Goal: Task Accomplishment & Management: Manage account settings

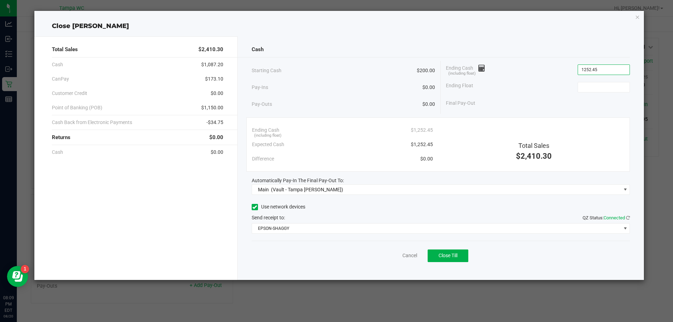
type input "$1,252.45"
click at [410, 262] on div "Cancel Close Till" at bounding box center [441, 254] width 379 height 27
drag, startPoint x: 410, startPoint y: 260, endPoint x: 405, endPoint y: 257, distance: 5.1
click at [408, 259] on div "Cancel Close Till" at bounding box center [441, 254] width 379 height 27
drag, startPoint x: 405, startPoint y: 257, endPoint x: 400, endPoint y: 248, distance: 10.5
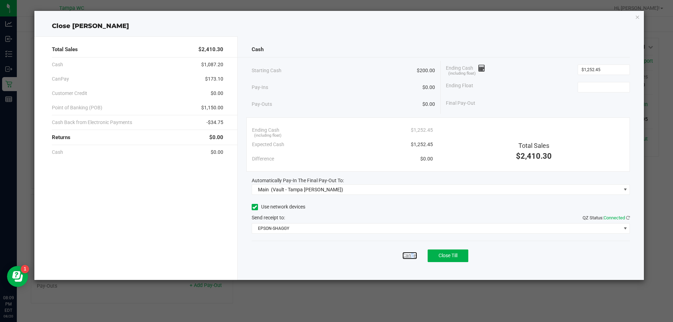
click at [405, 257] on link "Cancel" at bounding box center [410, 255] width 15 height 7
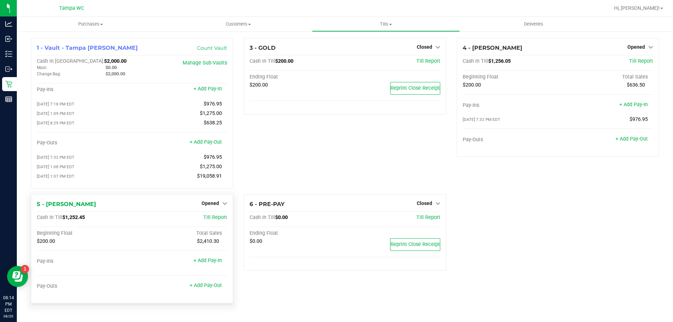
drag, startPoint x: 93, startPoint y: 220, endPoint x: 66, endPoint y: 220, distance: 26.3
click at [66, 220] on div "Cash In Till $1,252.45" at bounding box center [100, 218] width 127 height 6
copy span "1,252.45"
click at [508, 61] on span "$1,256.05" at bounding box center [499, 61] width 22 height 6
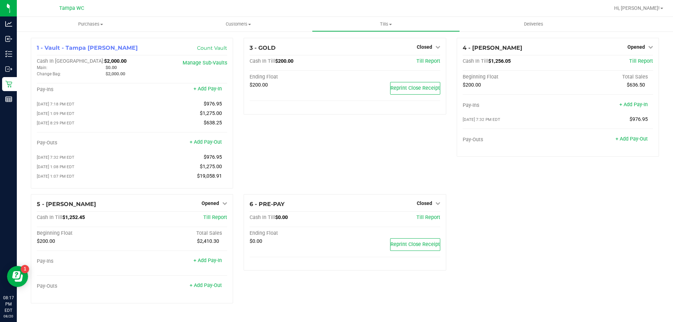
copy span "1,256.05"
click at [206, 205] on span "Opened" at bounding box center [211, 204] width 18 height 6
click at [216, 218] on link "Close Till" at bounding box center [211, 218] width 19 height 6
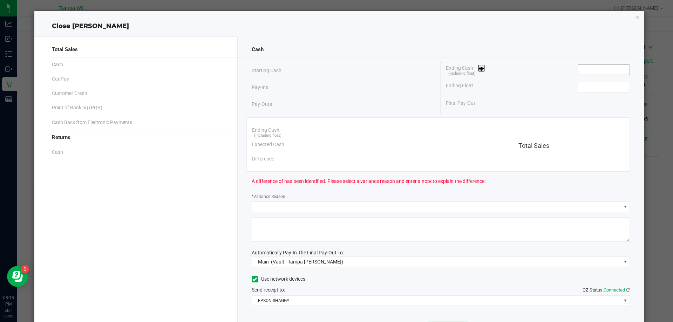
click at [604, 70] on input at bounding box center [604, 70] width 52 height 10
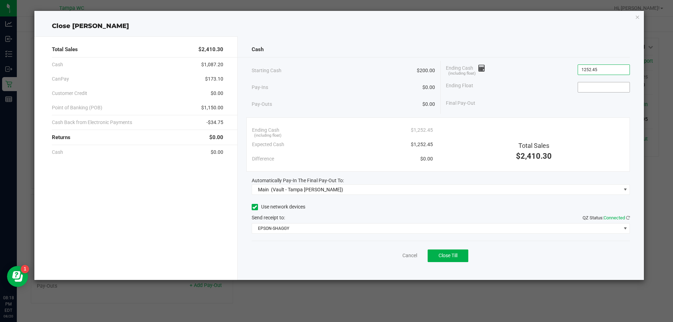
type input "$1,252.45"
click at [612, 82] on input at bounding box center [604, 87] width 52 height 10
type input "$200.00"
click at [578, 241] on div "Cancel Close Till" at bounding box center [441, 254] width 379 height 27
click at [459, 256] on button "Close Till" at bounding box center [448, 256] width 41 height 13
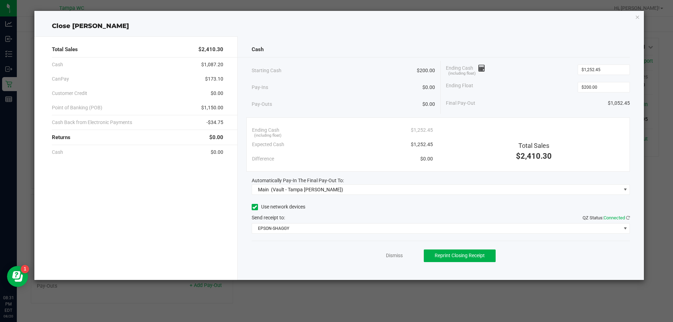
click at [399, 259] on div "Dismiss Reprint Closing Receipt" at bounding box center [441, 254] width 379 height 27
click at [398, 259] on div "Dismiss Reprint Closing Receipt" at bounding box center [441, 254] width 379 height 27
click at [396, 257] on link "Dismiss" at bounding box center [394, 255] width 17 height 7
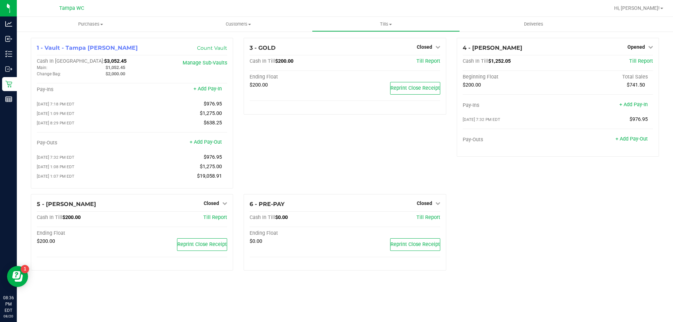
click at [571, 249] on div "1 - Vault - Tampa Fowler Count Vault Cash In Vault: $3,052.45 Main: $1,052.45 C…" at bounding box center [345, 157] width 639 height 238
click at [639, 47] on span "Opened" at bounding box center [637, 47] width 18 height 6
click at [639, 58] on div "Close Till" at bounding box center [637, 62] width 52 height 9
click at [639, 59] on link "Close Till" at bounding box center [637, 62] width 19 height 6
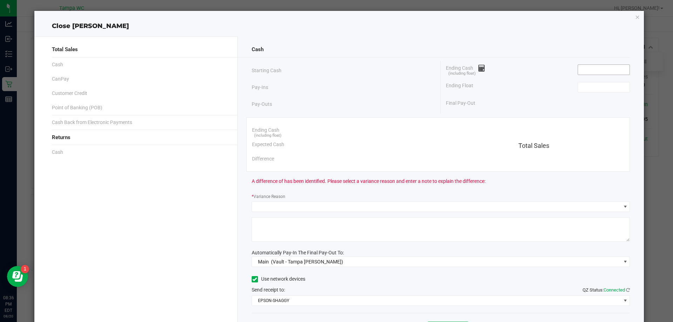
click at [581, 73] on input at bounding box center [604, 70] width 52 height 10
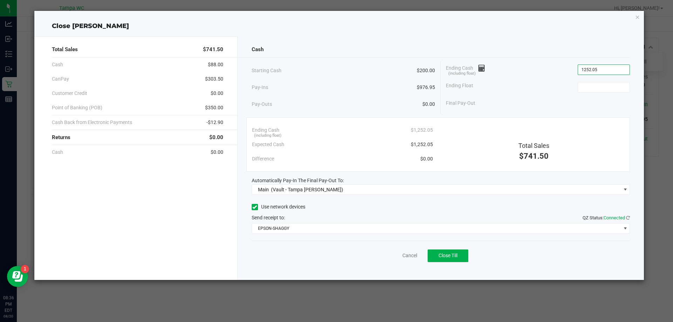
type input "$1,252.05"
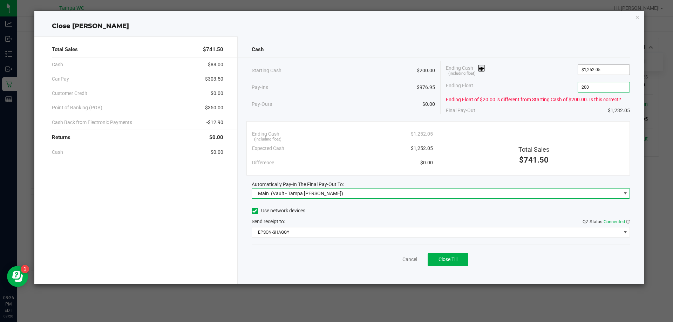
type input "$200.00"
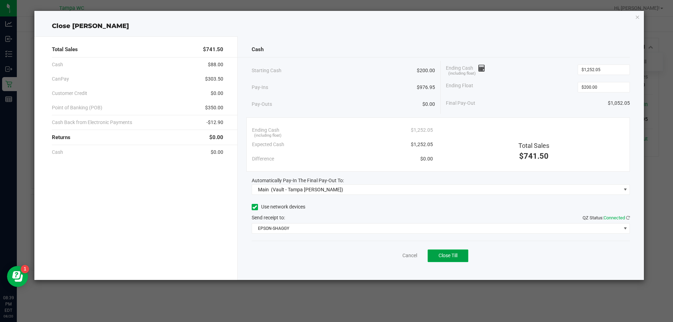
click at [449, 258] on span "Close Till" at bounding box center [448, 256] width 19 height 6
click at [394, 255] on link "Dismiss" at bounding box center [394, 255] width 17 height 7
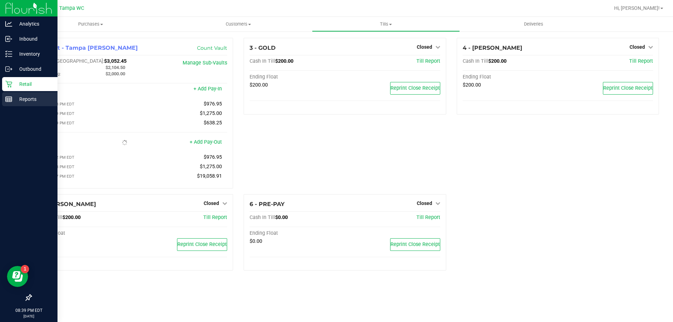
click at [30, 100] on p "Reports" at bounding box center [33, 99] width 42 height 8
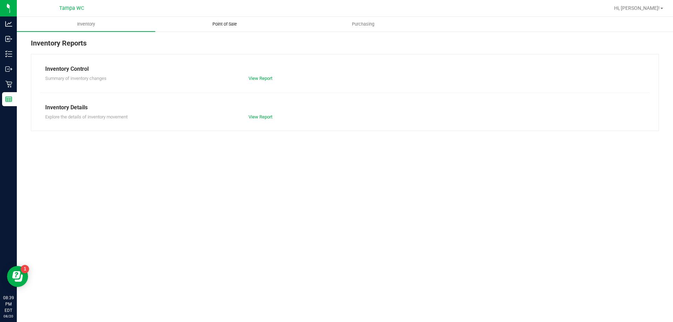
click at [239, 23] on span "Point of Sale" at bounding box center [224, 24] width 43 height 6
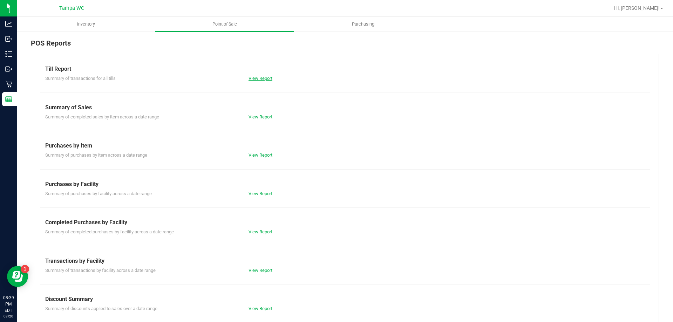
click at [249, 76] on link "View Report" at bounding box center [261, 78] width 24 height 5
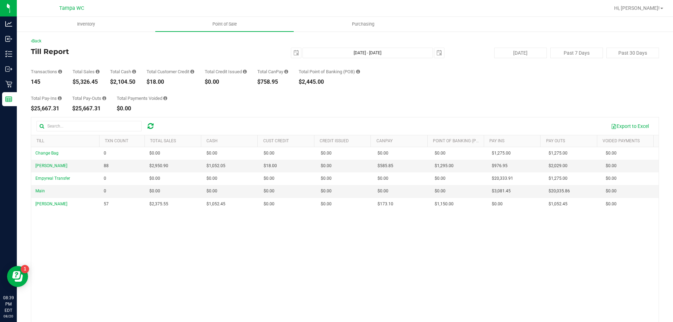
click at [120, 81] on div "$2,104.50" at bounding box center [123, 82] width 26 height 6
copy div "2,104.50"
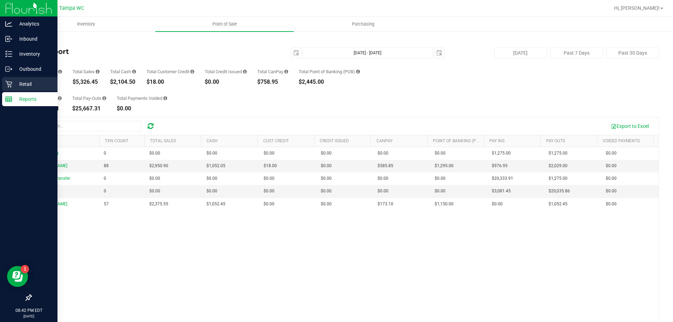
click at [6, 80] on div "Retail" at bounding box center [29, 84] width 55 height 14
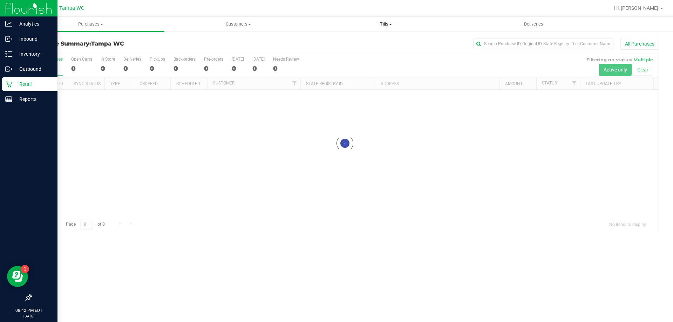
click at [390, 29] on uib-tab-heading "Tills Manage tills Reconcile e-payments" at bounding box center [385, 24] width 147 height 14
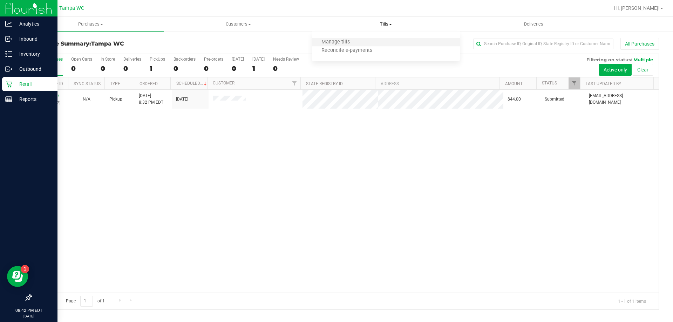
click at [362, 45] on li "Manage tills" at bounding box center [386, 42] width 148 height 8
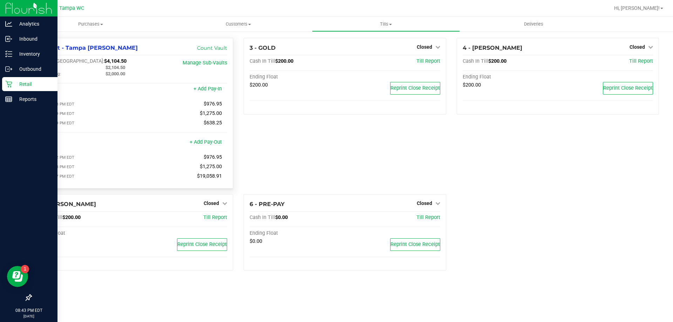
click at [107, 65] on span "$2,104.50" at bounding box center [116, 67] width 20 height 5
click at [111, 68] on span "$2,104.50" at bounding box center [116, 67] width 20 height 5
click at [112, 68] on span "$2,104.50" at bounding box center [116, 67] width 20 height 5
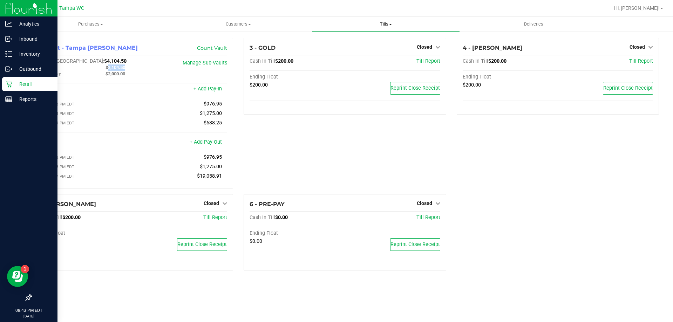
click at [396, 24] on span "Tills" at bounding box center [385, 24] width 147 height 6
click at [374, 49] on span "Reconcile e-payments" at bounding box center [347, 51] width 70 height 6
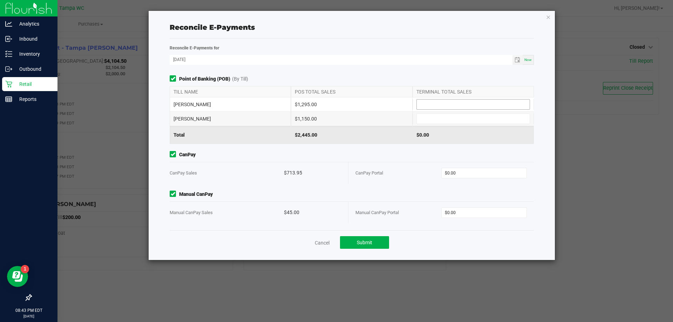
click at [434, 108] on input at bounding box center [473, 105] width 113 height 10
type input "$1,295.00"
type input "$1,150.00"
type input "$0.00"
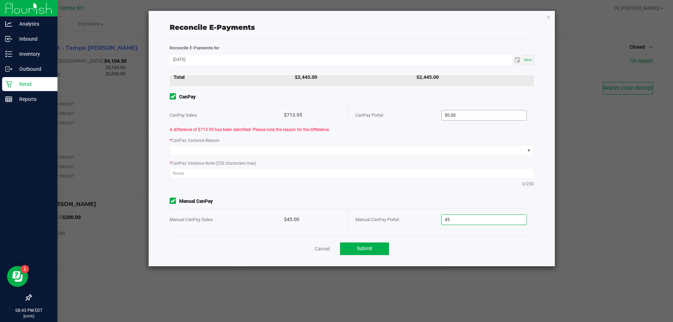
type input "45"
type input "0"
type input "$45.00"
click at [486, 112] on input "0" at bounding box center [484, 115] width 85 height 10
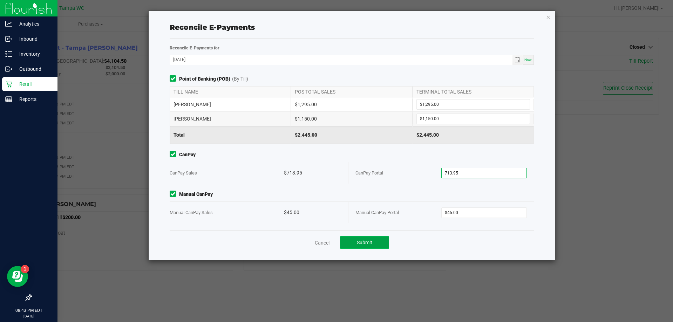
type input "$713.95"
click at [354, 238] on button "Submit" at bounding box center [364, 242] width 49 height 13
